Goal: Transaction & Acquisition: Obtain resource

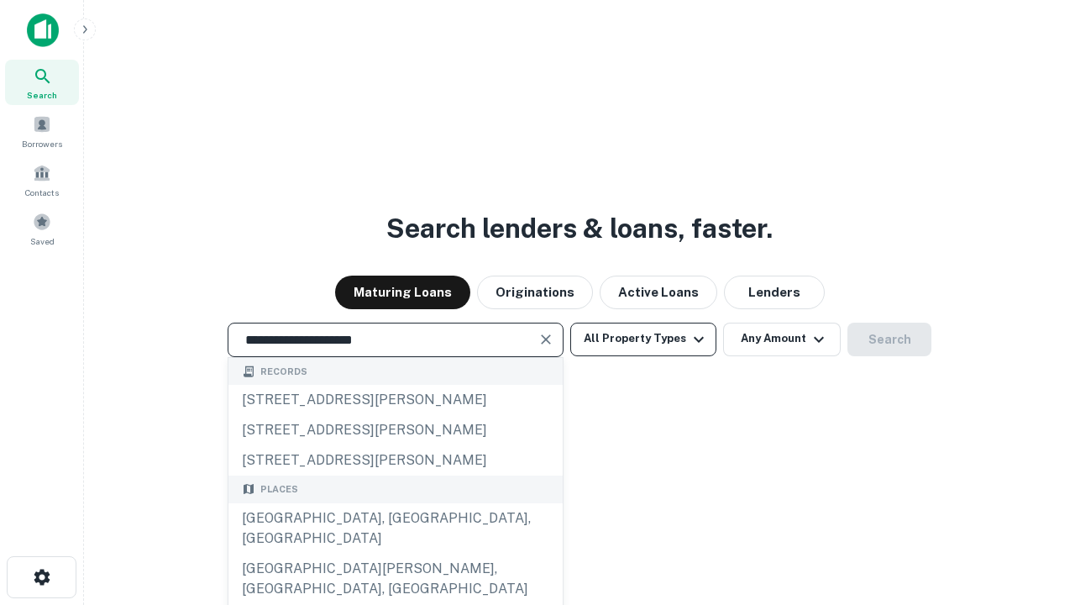
click at [395, 553] on div "Santa Monica, CA, USA" at bounding box center [395, 528] width 334 height 50
click at [643, 338] on button "All Property Types" at bounding box center [643, 339] width 146 height 34
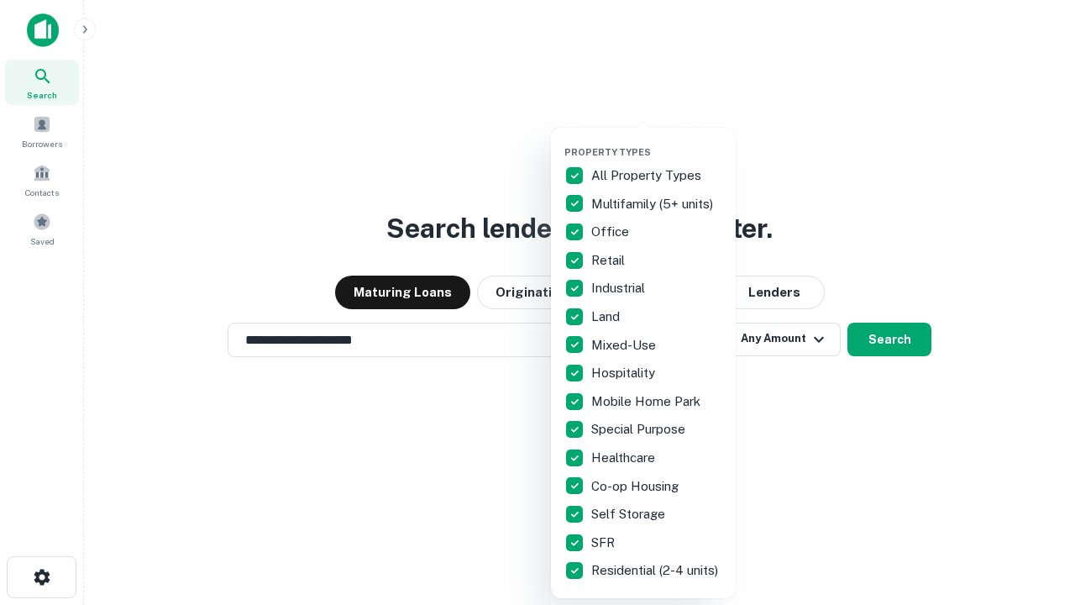
type input "**********"
click at [657, 141] on button "button" at bounding box center [656, 141] width 185 height 1
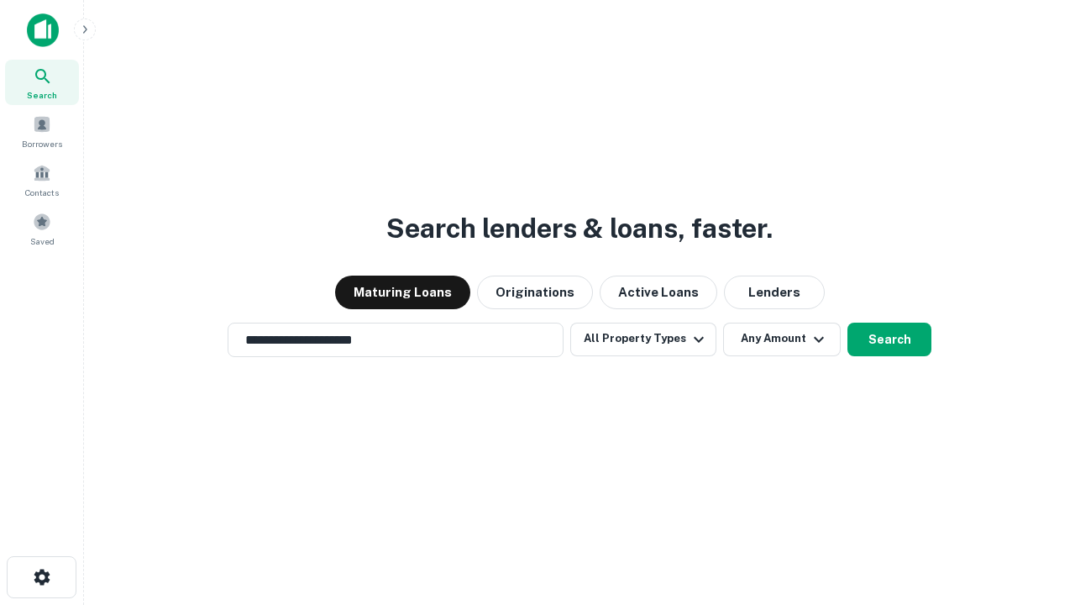
scroll to position [26, 0]
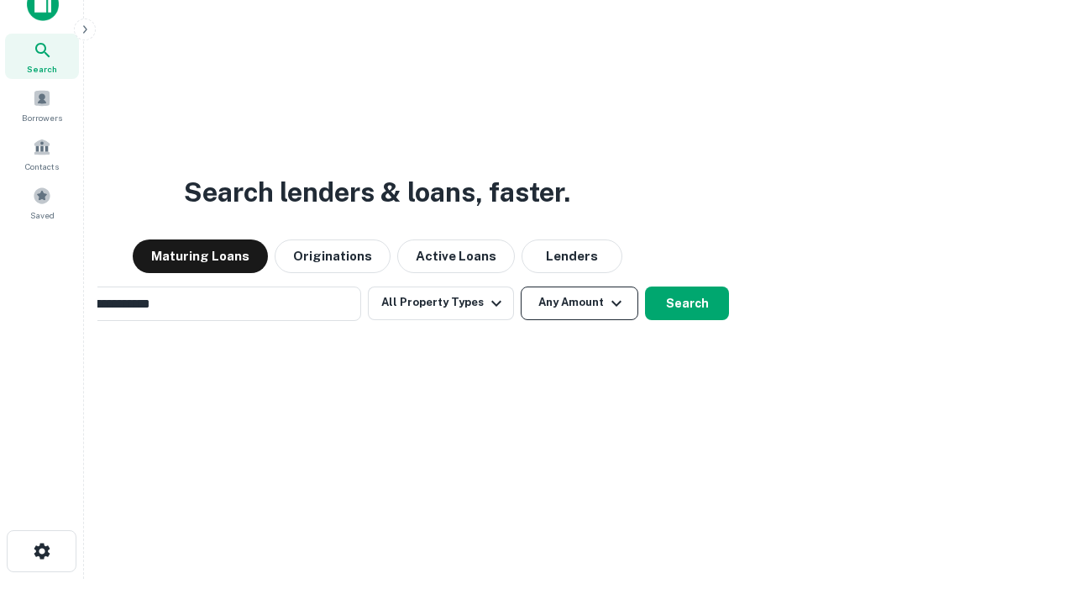
click at [521, 286] on button "Any Amount" at bounding box center [580, 303] width 118 height 34
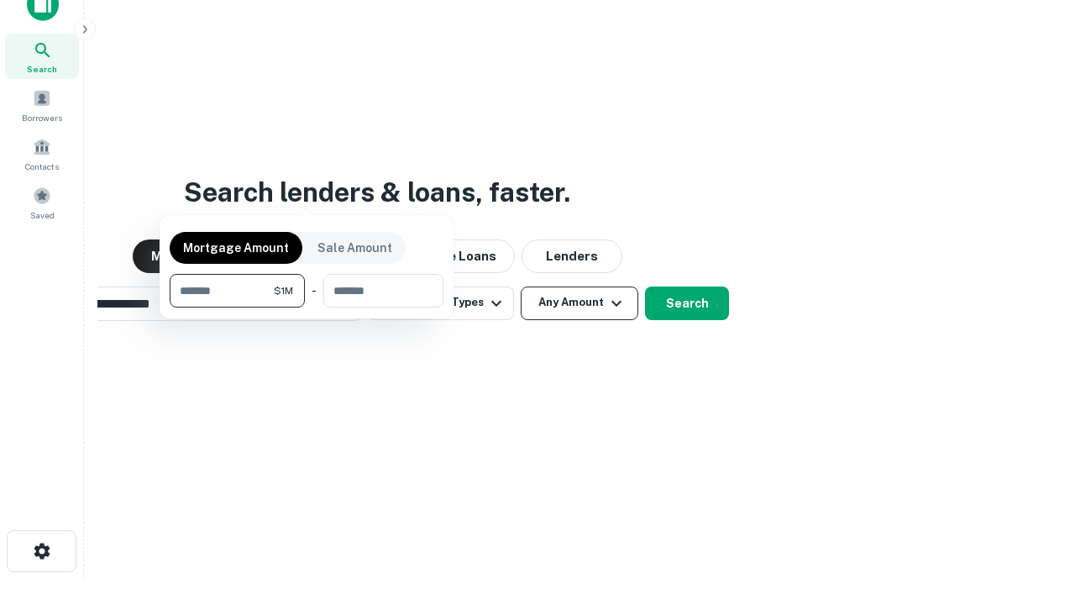
scroll to position [27, 0]
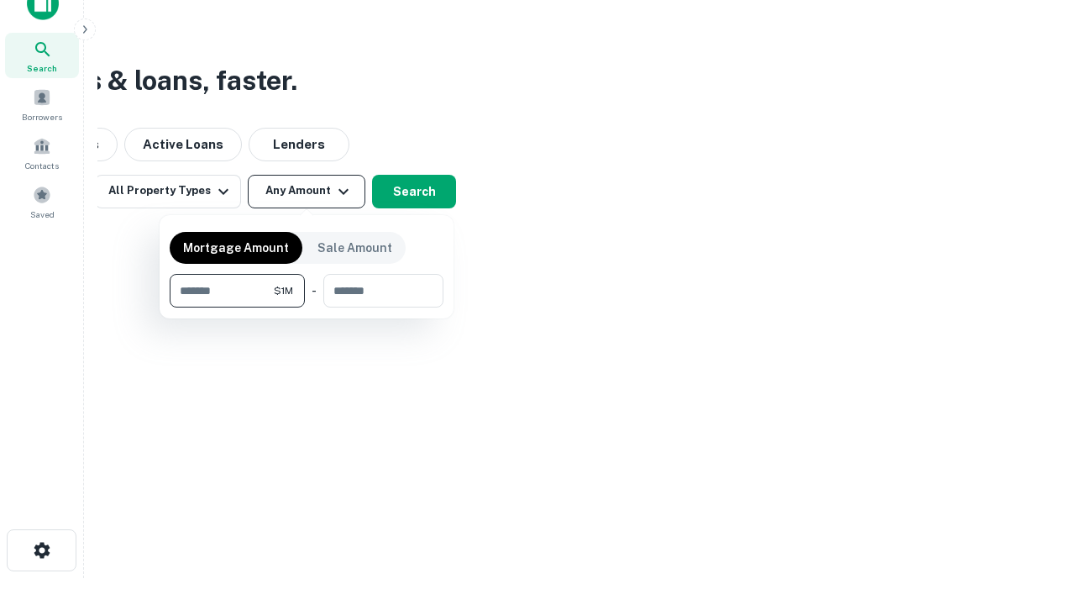
type input "*******"
click at [306, 307] on button "button" at bounding box center [307, 307] width 274 height 1
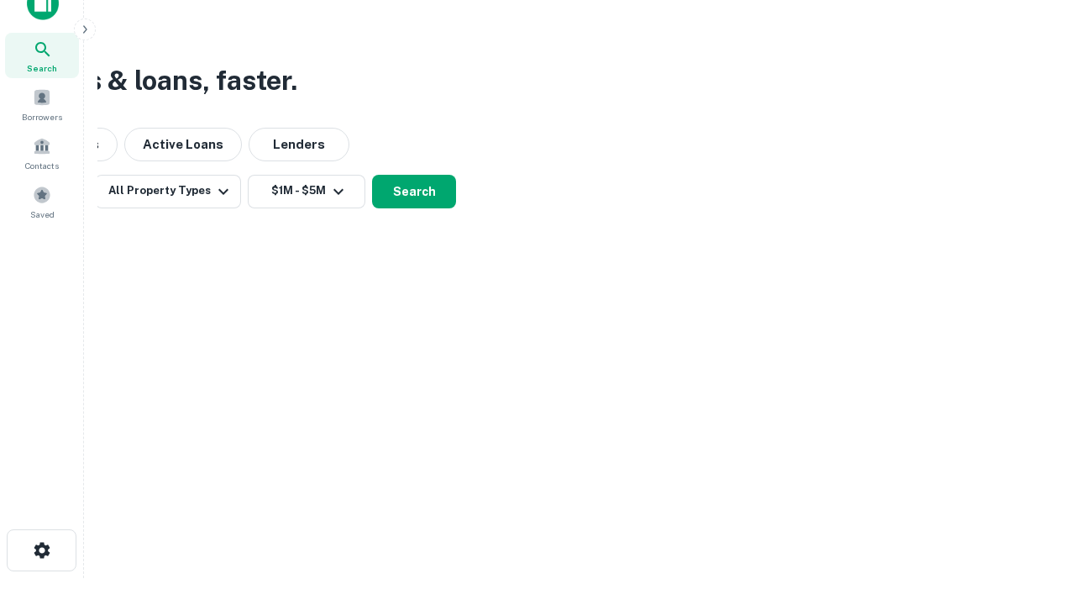
scroll to position [26, 0]
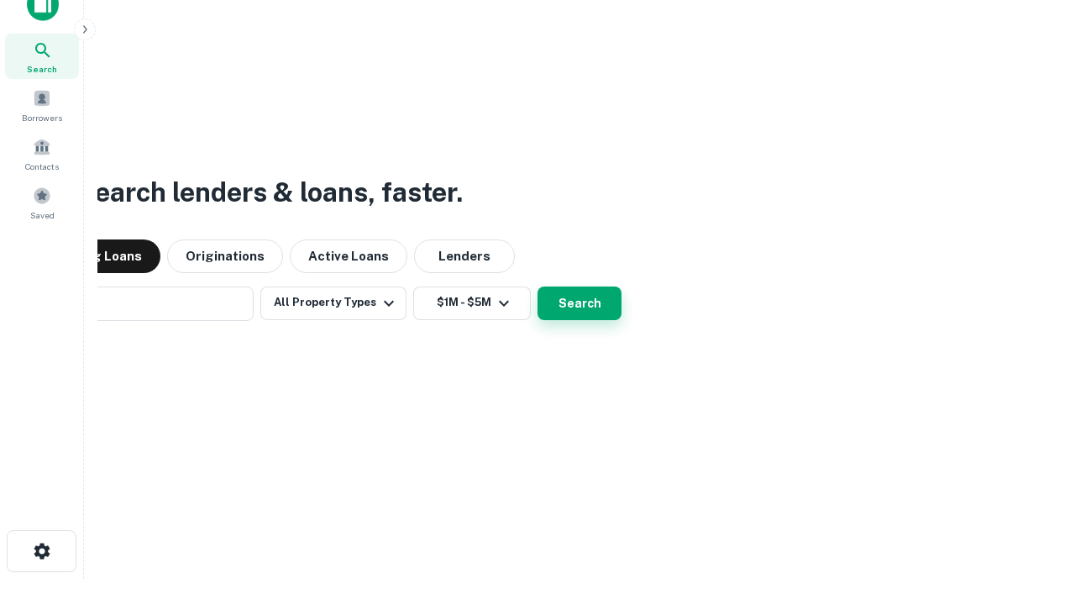
click at [537, 286] on button "Search" at bounding box center [579, 303] width 84 height 34
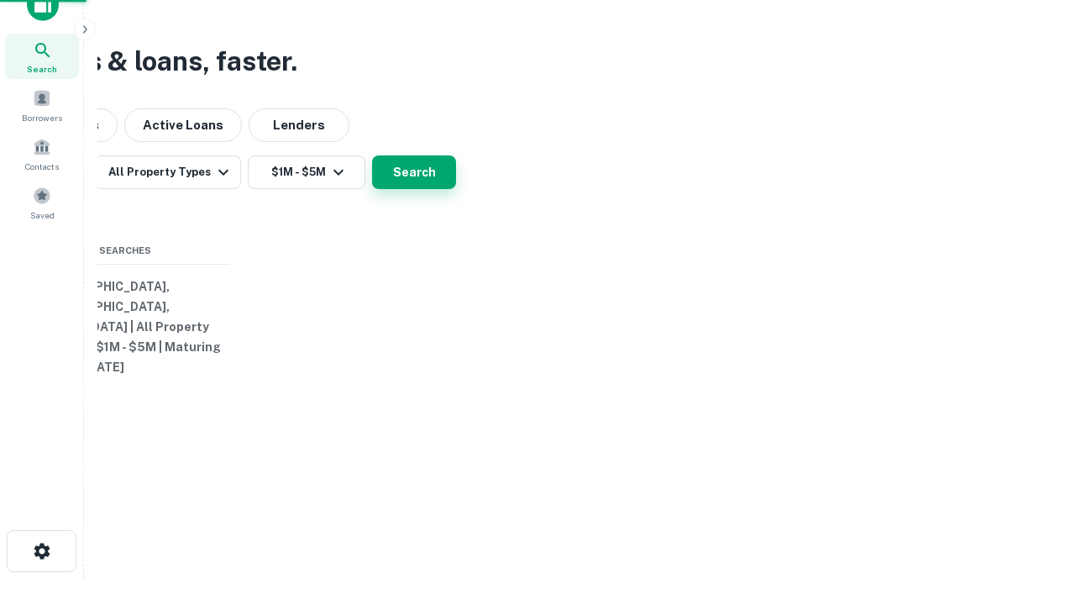
scroll to position [27, 0]
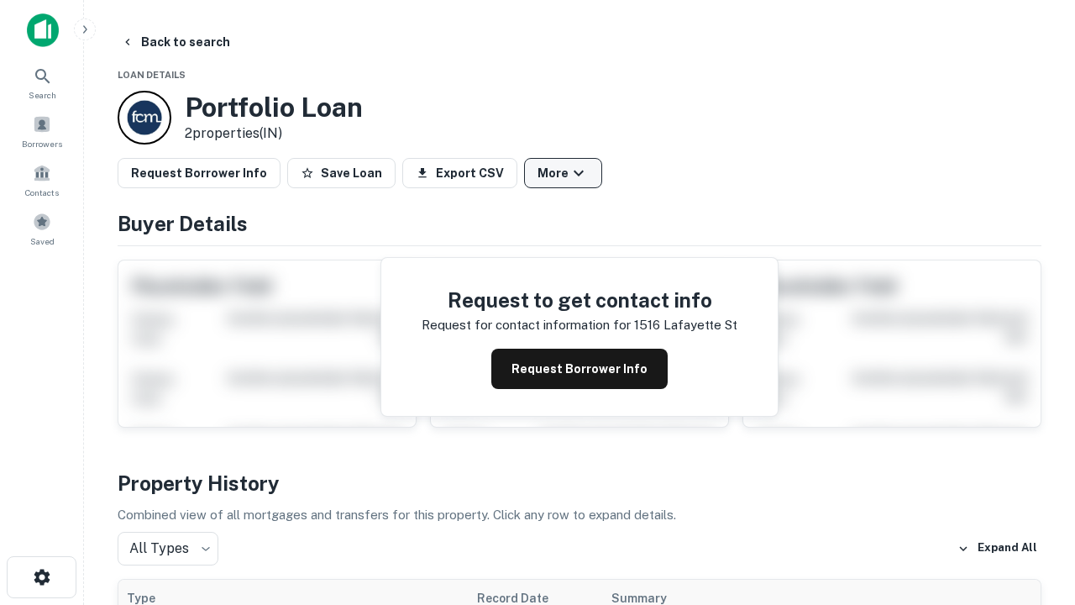
click at [563, 173] on button "More" at bounding box center [563, 173] width 78 height 30
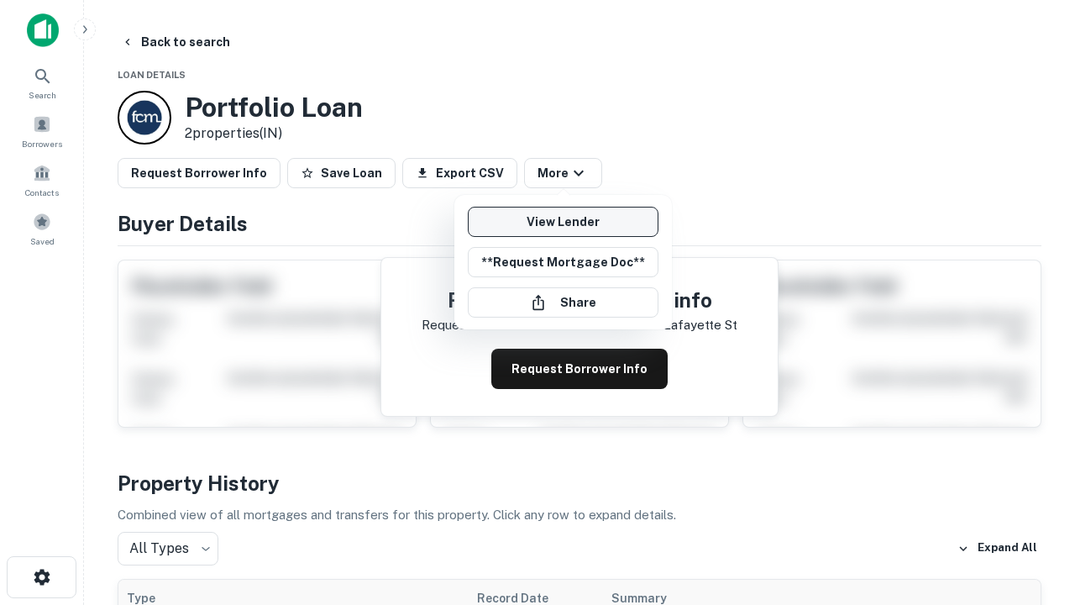
click at [563, 222] on link "View Lender" at bounding box center [563, 222] width 191 height 30
